Goal: Find contact information: Find contact information

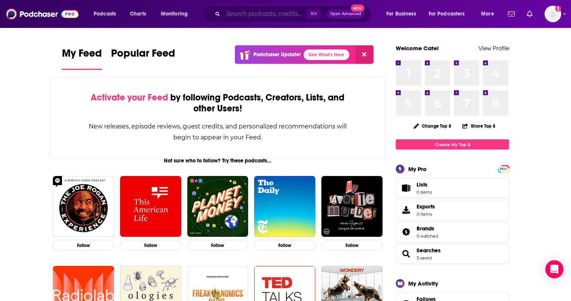
click at [255, 8] on input "Search podcasts, credits, & more..." at bounding box center [264, 14] width 83 height 12
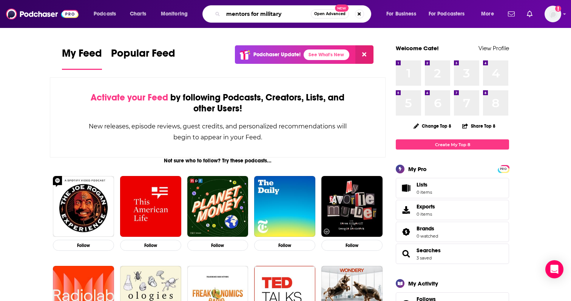
type input "mentors for military"
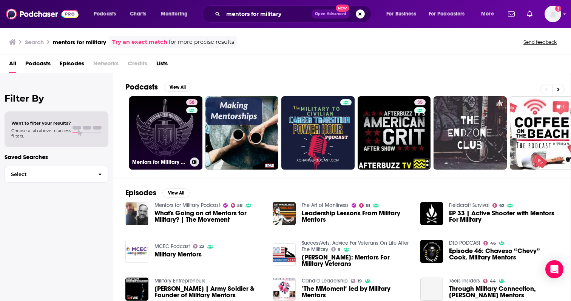
click at [175, 110] on link "58 Mentors for Military Podcast" at bounding box center [165, 132] width 73 height 73
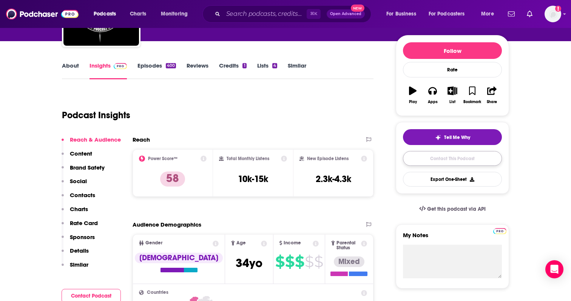
click at [485, 164] on link "Contact This Podcast" at bounding box center [452, 158] width 99 height 15
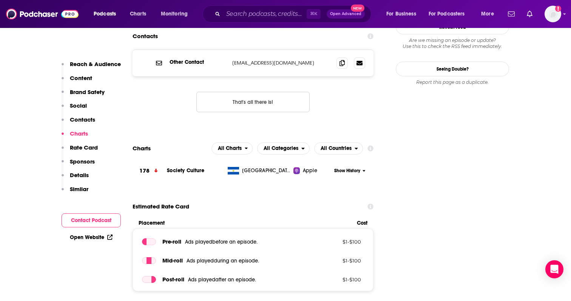
click at [66, 218] on button "Contact Podcast" at bounding box center [91, 220] width 59 height 14
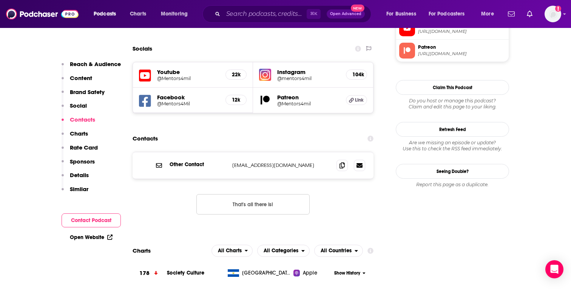
scroll to position [711, 0]
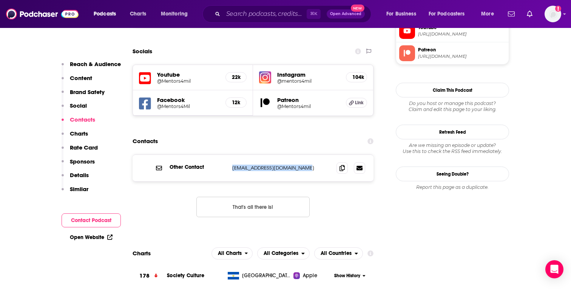
drag, startPoint x: 231, startPoint y: 141, endPoint x: 299, endPoint y: 142, distance: 67.6
click at [299, 155] on div "Other Contact [EMAIL_ADDRESS][DOMAIN_NAME] [EMAIL_ADDRESS][DOMAIN_NAME]" at bounding box center [253, 168] width 241 height 26
copy p "[EMAIL_ADDRESS][DOMAIN_NAME]"
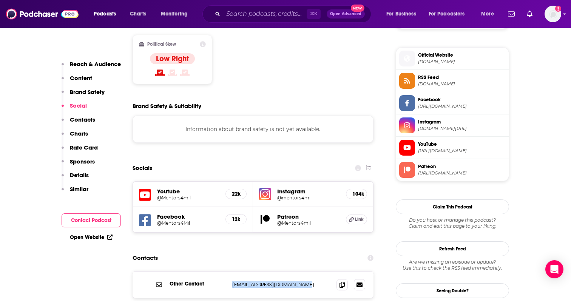
scroll to position [589, 0]
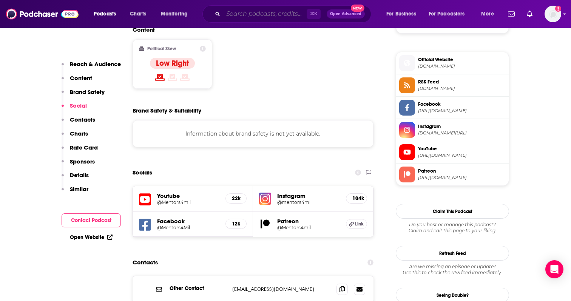
click at [239, 13] on input "Search podcasts, credits, & more..." at bounding box center [264, 14] width 83 height 12
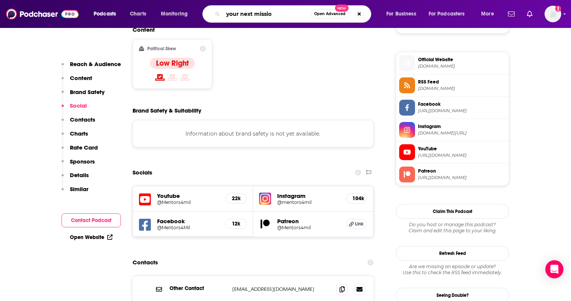
type input "your next mission"
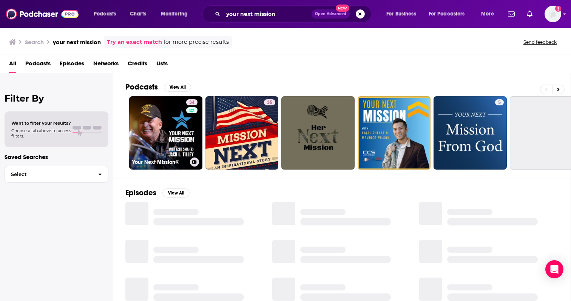
click at [178, 118] on link "34 Your Next Mission®" at bounding box center [165, 132] width 73 height 73
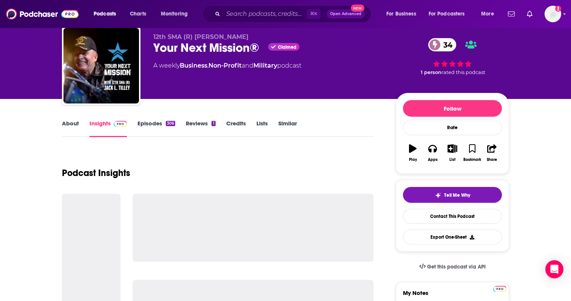
scroll to position [42, 0]
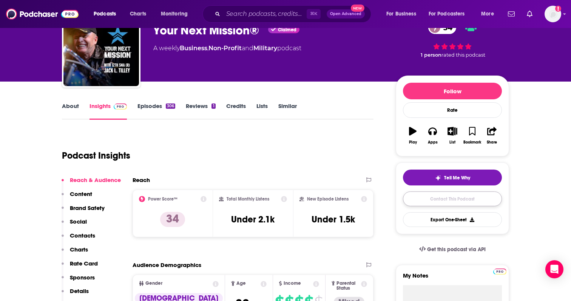
click at [451, 194] on link "Contact This Podcast" at bounding box center [452, 199] width 99 height 15
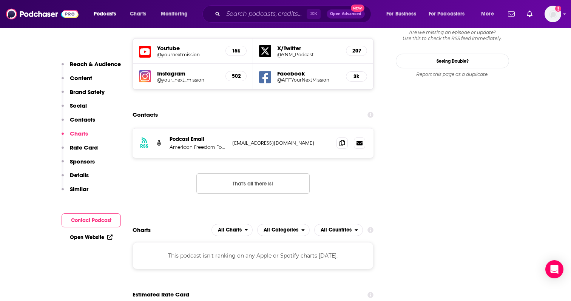
scroll to position [745, 0]
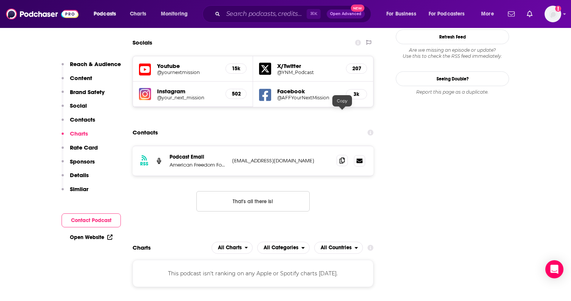
click at [346, 155] on span at bounding box center [342, 160] width 11 height 11
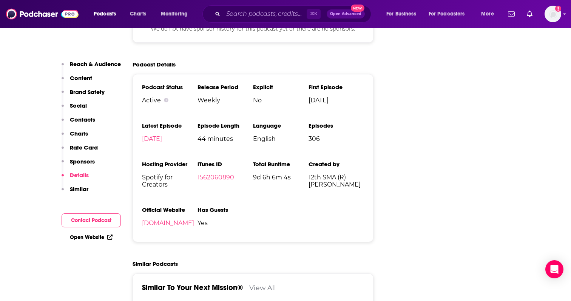
scroll to position [1156, 0]
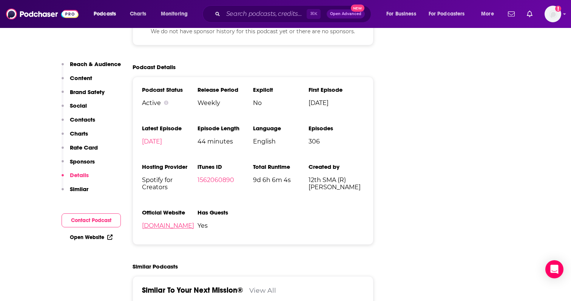
click at [193, 222] on link "[DOMAIN_NAME]" at bounding box center [168, 225] width 52 height 7
click at [273, 12] on input "Search podcasts, credits, & more..." at bounding box center [264, 14] width 83 height 12
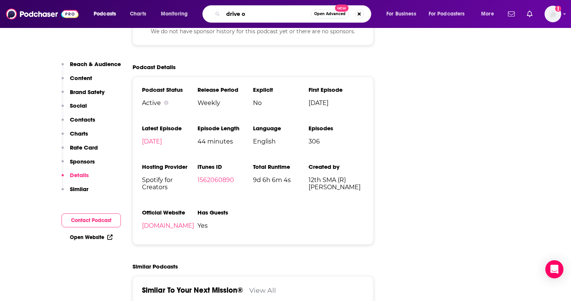
type input "drive on"
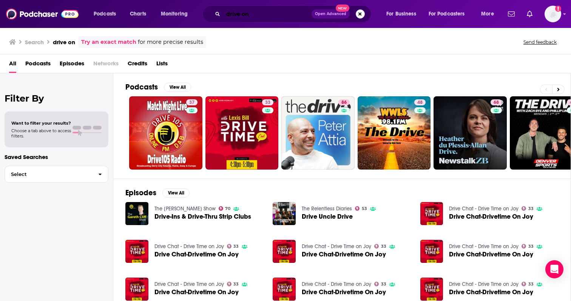
click at [244, 15] on input "drive on" at bounding box center [267, 14] width 88 height 12
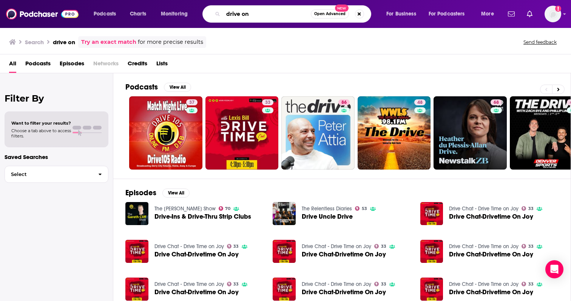
click at [252, 15] on input "drive on" at bounding box center [267, 14] width 88 height 12
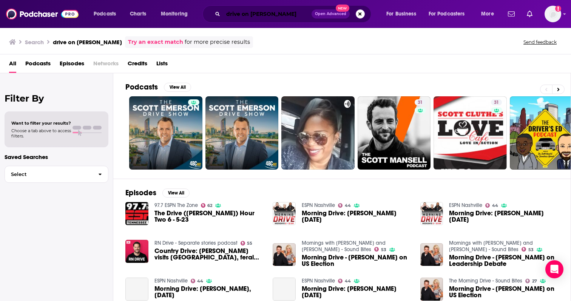
click at [280, 19] on input "drive on [PERSON_NAME]" at bounding box center [267, 14] width 88 height 12
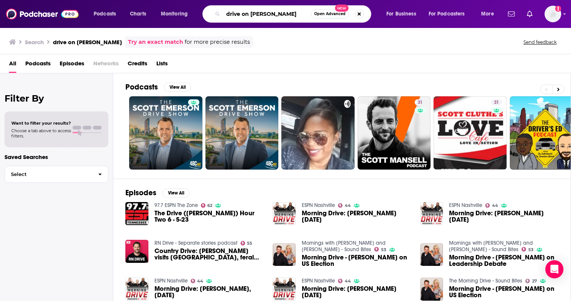
type input "drive on [PERSON_NAME]"
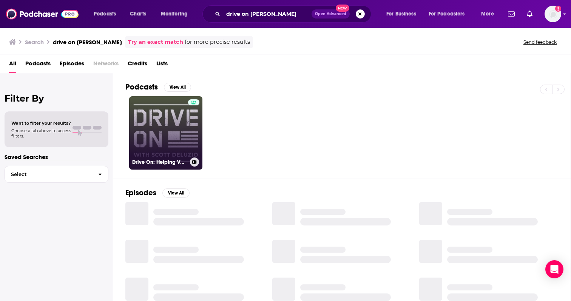
click at [190, 120] on div at bounding box center [193, 128] width 11 height 58
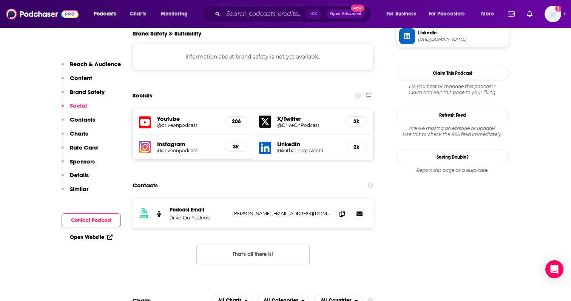
scroll to position [667, 0]
drag, startPoint x: 297, startPoint y: 185, endPoint x: 230, endPoint y: 185, distance: 67.6
click at [230, 199] on div "RSS Podcast Email Drive On Podcast [PERSON_NAME][EMAIL_ADDRESS][DOMAIN_NAME] [P…" at bounding box center [253, 213] width 241 height 29
copy p "[PERSON_NAME][EMAIL_ADDRESS][DOMAIN_NAME]"
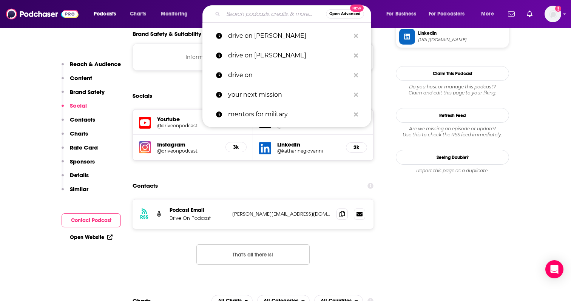
click at [247, 14] on input "Search podcasts, credits, & more..." at bounding box center [274, 14] width 103 height 12
paste input "Grit, Grace, & Inspiration | Hope, Healing & Encouragement"
type input "Grit, Grace, & Inspiration | Hope, Healing & Encouragement"
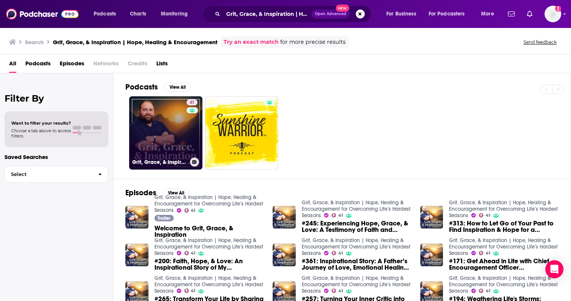
click at [188, 114] on div "41" at bounding box center [193, 128] width 13 height 58
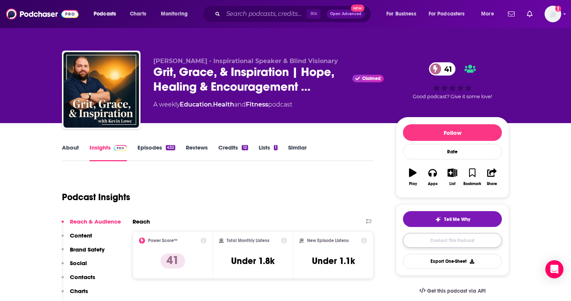
click at [424, 243] on link "Contact This Podcast" at bounding box center [452, 240] width 99 height 15
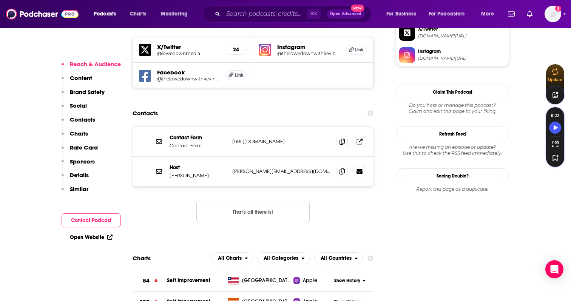
scroll to position [751, 0]
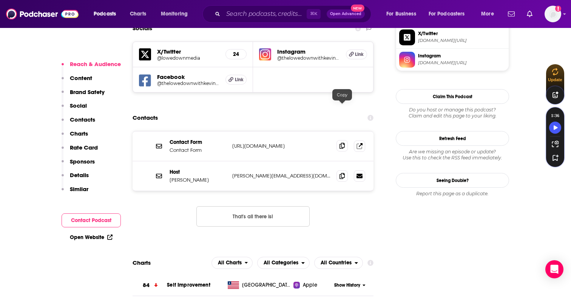
click at [340, 143] on icon at bounding box center [342, 146] width 5 height 6
click at [341, 170] on span at bounding box center [342, 175] width 11 height 11
click at [238, 14] on input "Search podcasts, credits, & more..." at bounding box center [264, 14] width 83 height 12
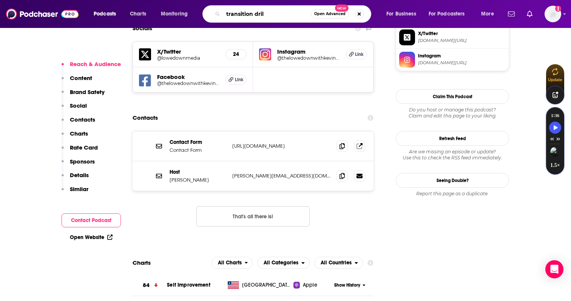
type input "transition drill"
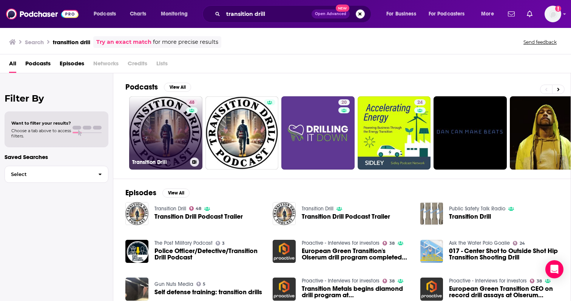
click at [175, 115] on link "48 Transition Drill" at bounding box center [165, 132] width 73 height 73
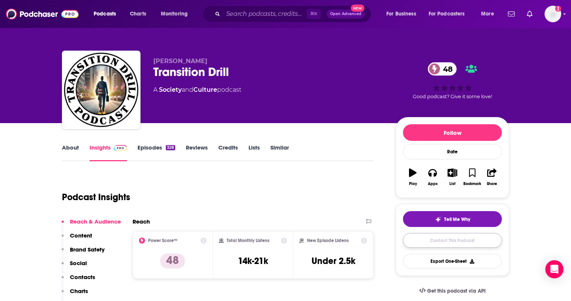
click at [448, 237] on link "Contact This Podcast" at bounding box center [452, 240] width 99 height 15
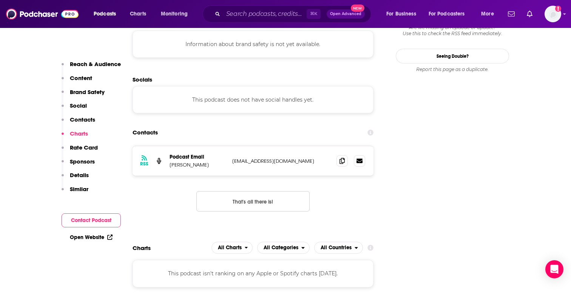
scroll to position [641, 0]
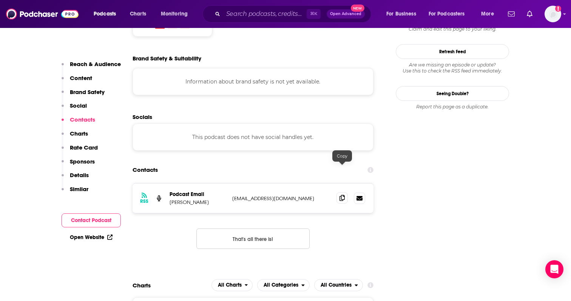
click at [343, 195] on icon at bounding box center [342, 198] width 5 height 6
